Goal: Task Accomplishment & Management: Manage account settings

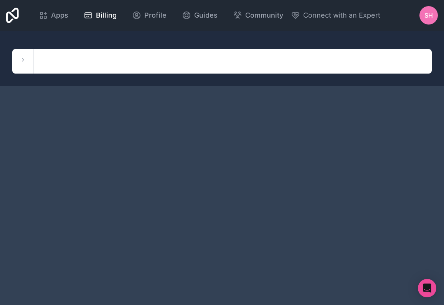
click at [382, 16] on span "SH" at bounding box center [428, 15] width 8 height 9
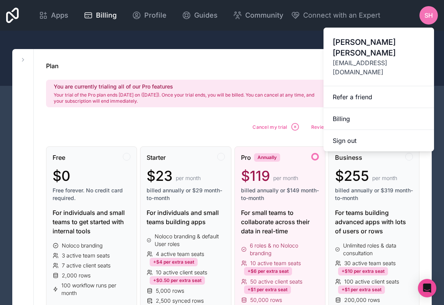
click at [260, 71] on div "Plan [PERSON_NAME] Pro You are currently trialing all of our Pro features Your …" at bounding box center [232, 84] width 373 height 46
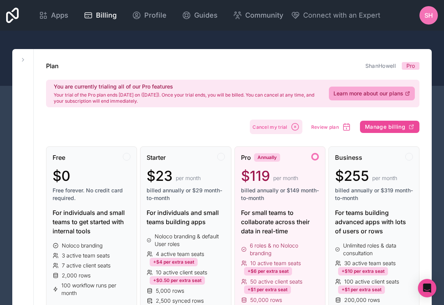
click at [293, 126] on icon "button" at bounding box center [294, 126] width 9 height 9
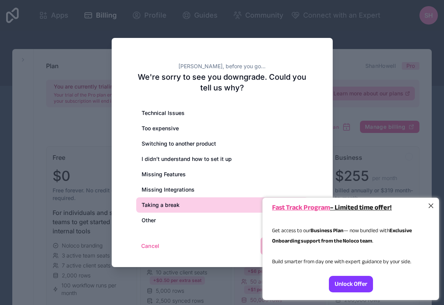
click at [164, 206] on div "Taking a break" at bounding box center [222, 205] width 172 height 15
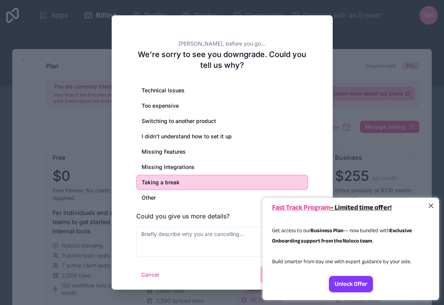
click at [382, 201] on div at bounding box center [431, 206] width 10 height 10
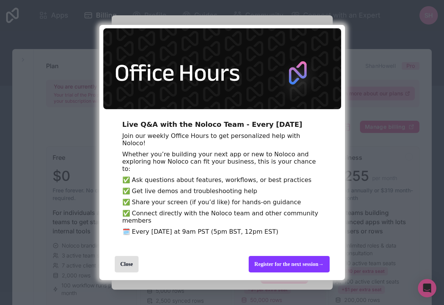
click at [132, 225] on div "Close" at bounding box center [127, 264] width 24 height 16
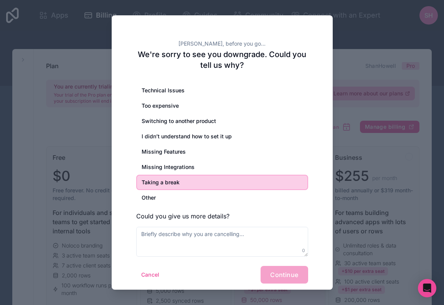
click at [289, 225] on div "Cancel Continue" at bounding box center [222, 275] width 172 height 18
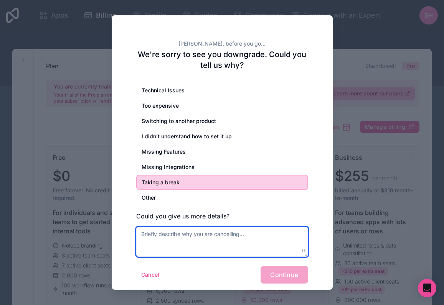
click at [201, 225] on textarea at bounding box center [222, 242] width 172 height 30
type textarea "j"
drag, startPoint x: 262, startPoint y: 234, endPoint x: 135, endPoint y: 233, distance: 127.3
click at [135, 225] on div "[PERSON_NAME], before you go... We're sorry to see you downgrade. Could you tel…" at bounding box center [222, 155] width 221 height 281
type textarea "do not currently have time to dive into all aspects of it"
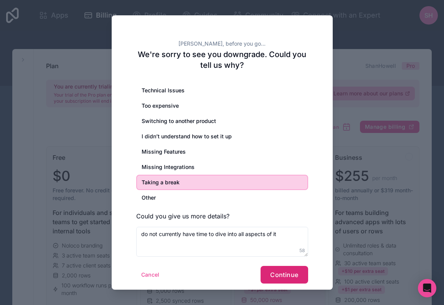
click at [293, 225] on span "Continue" at bounding box center [284, 275] width 28 height 8
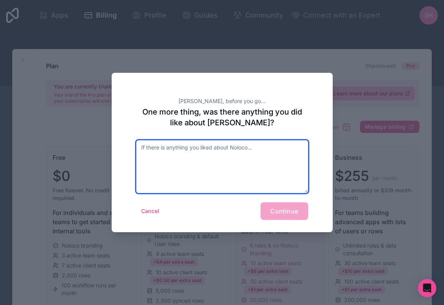
click at [195, 160] on textarea at bounding box center [222, 166] width 172 height 53
type textarea "all of it - will be back when I know I can utilize it"
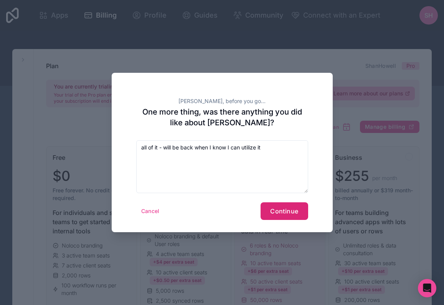
click at [287, 211] on span "Continue" at bounding box center [284, 211] width 28 height 8
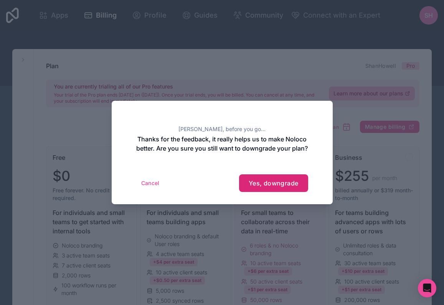
click at [258, 187] on span "Yes, downgrade" at bounding box center [274, 183] width 50 height 8
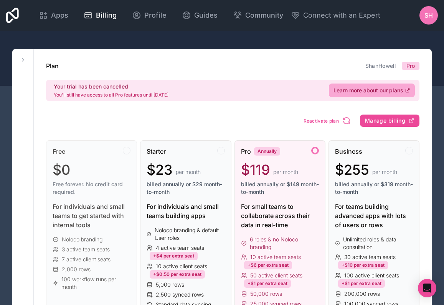
click at [382, 16] on span "SH" at bounding box center [428, 15] width 8 height 9
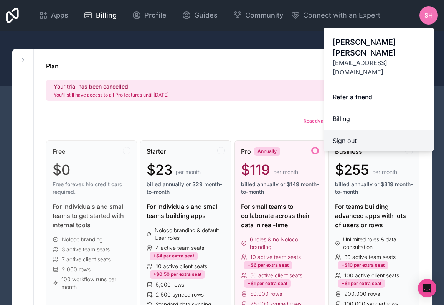
click at [349, 130] on button "Sign out" at bounding box center [378, 140] width 110 height 21
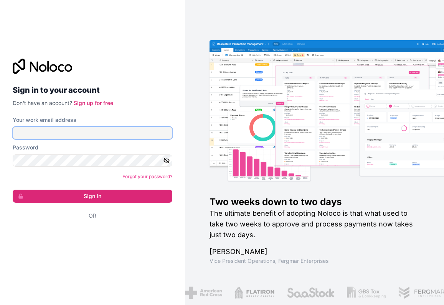
type input "[EMAIL_ADDRESS][DOMAIN_NAME]"
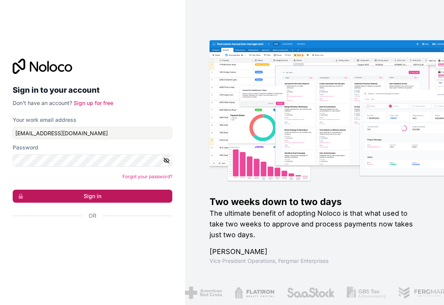
click at [66, 195] on button "Sign in" at bounding box center [93, 196] width 160 height 13
